Goal: Register for event/course

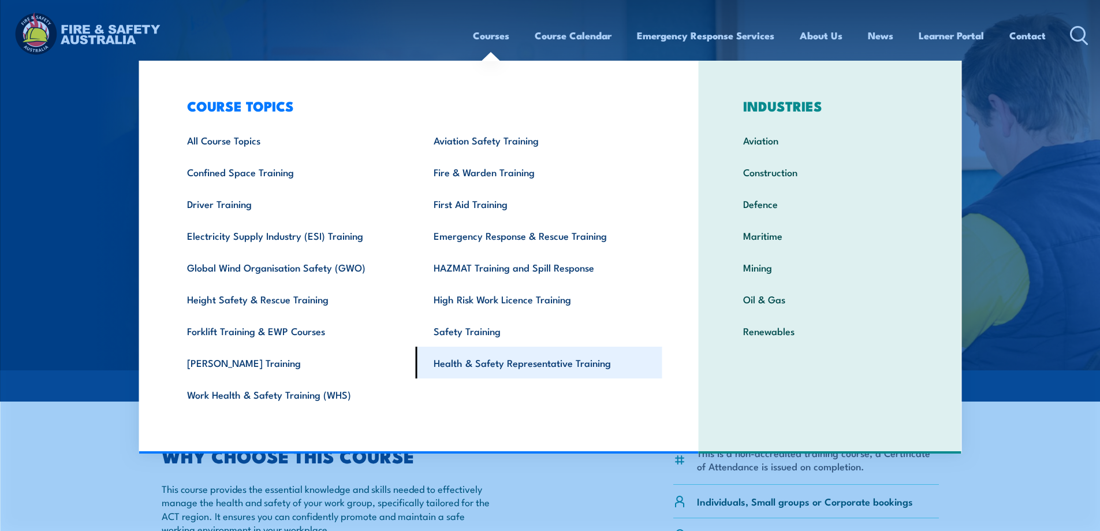
click at [494, 362] on link "Health & Safety Representative Training" at bounding box center [539, 363] width 247 height 32
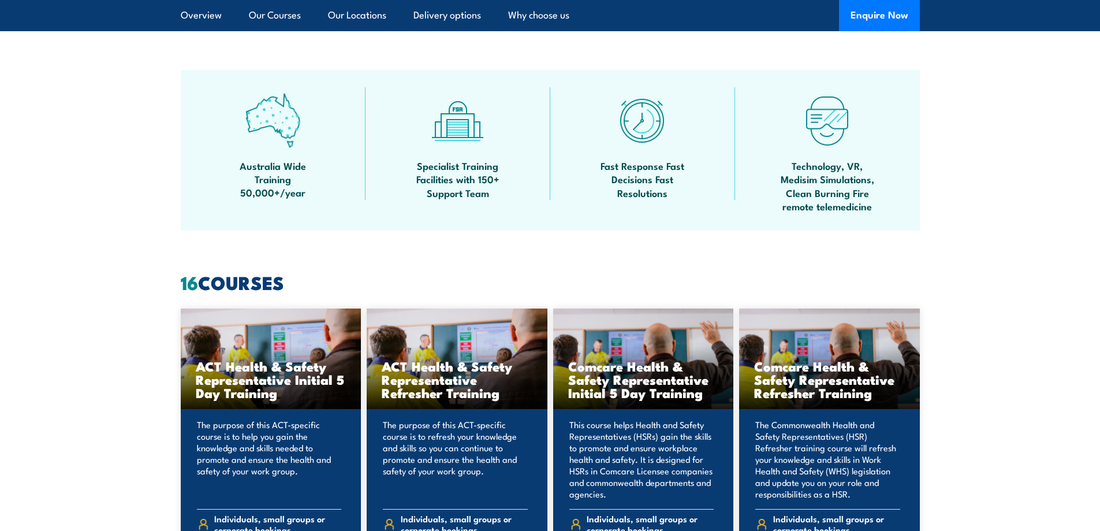
scroll to position [809, 0]
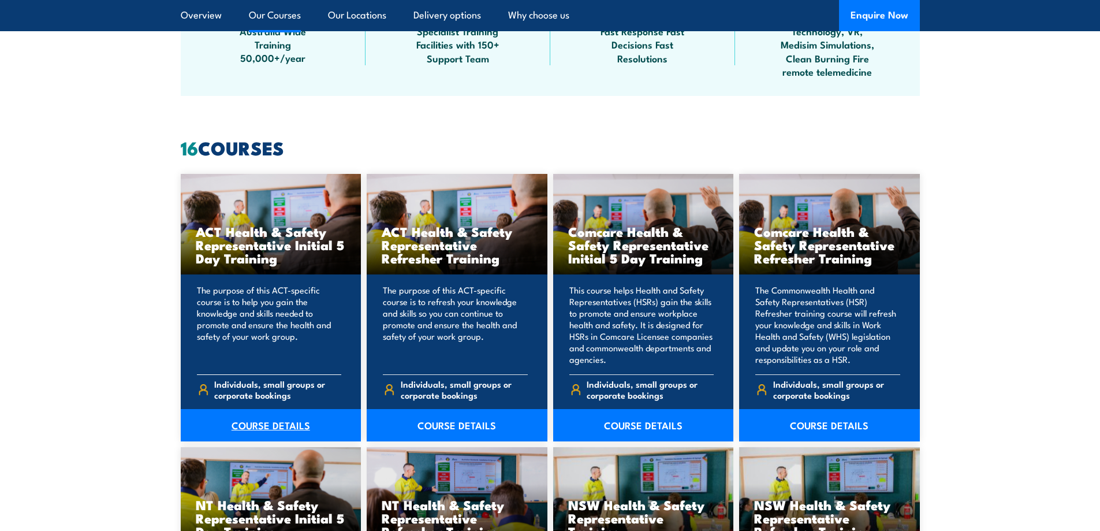
click at [260, 423] on link "COURSE DETAILS" at bounding box center [271, 425] width 181 height 32
